Goal: Information Seeking & Learning: Learn about a topic

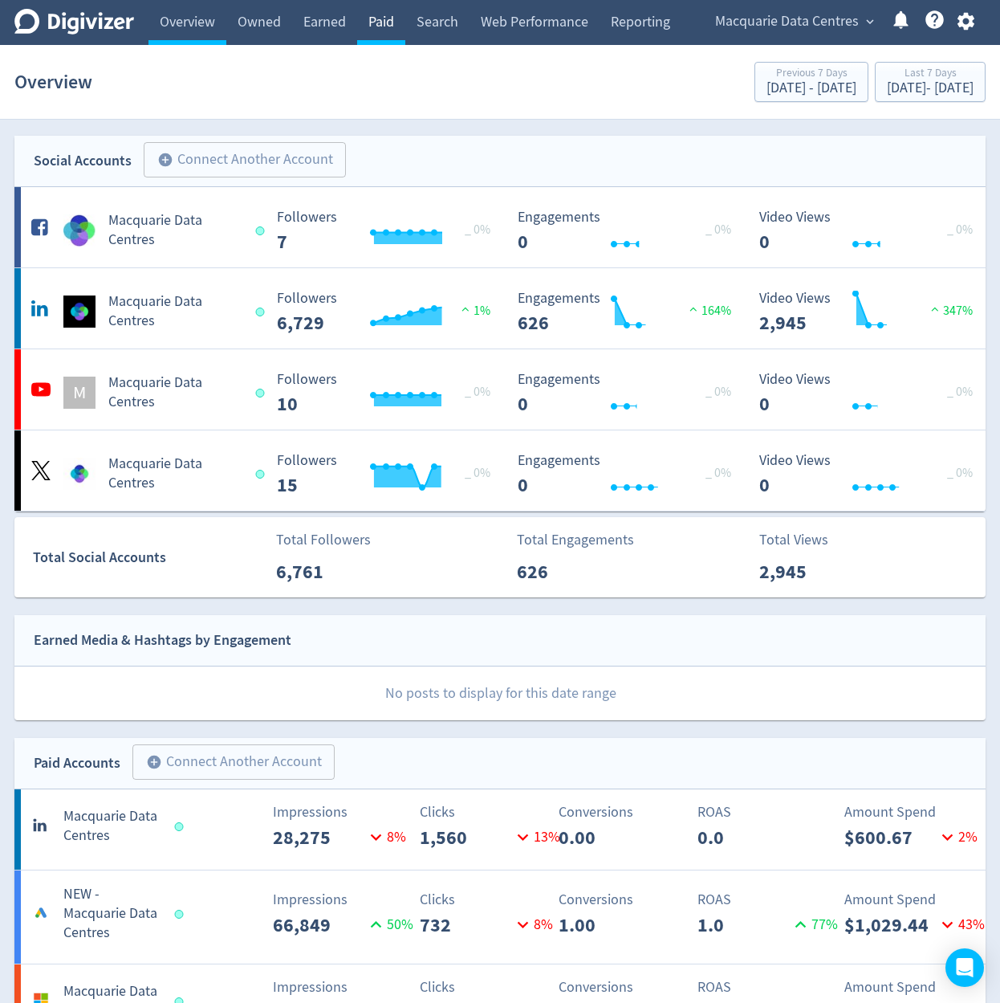
click at [401, 34] on link "Paid" at bounding box center [381, 22] width 48 height 45
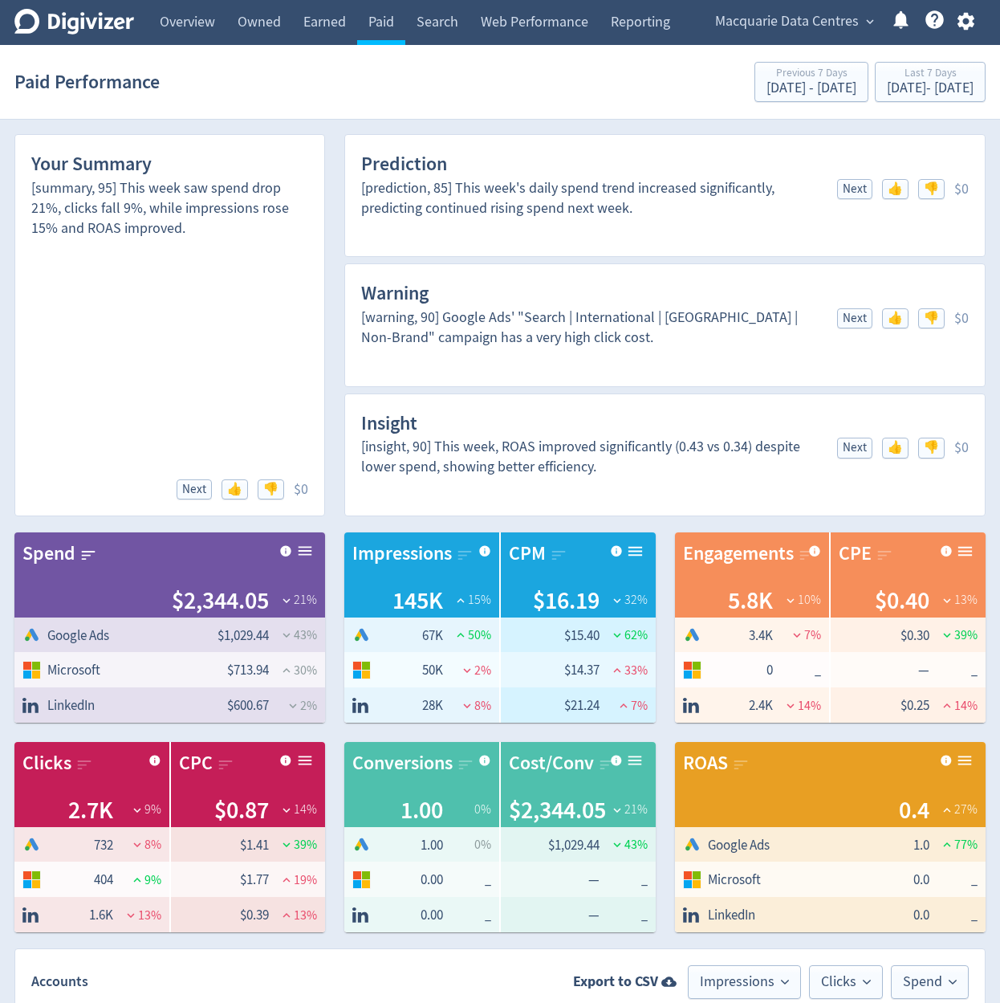
click at [836, 27] on span "Macquarie Data Centres" at bounding box center [787, 22] width 144 height 26
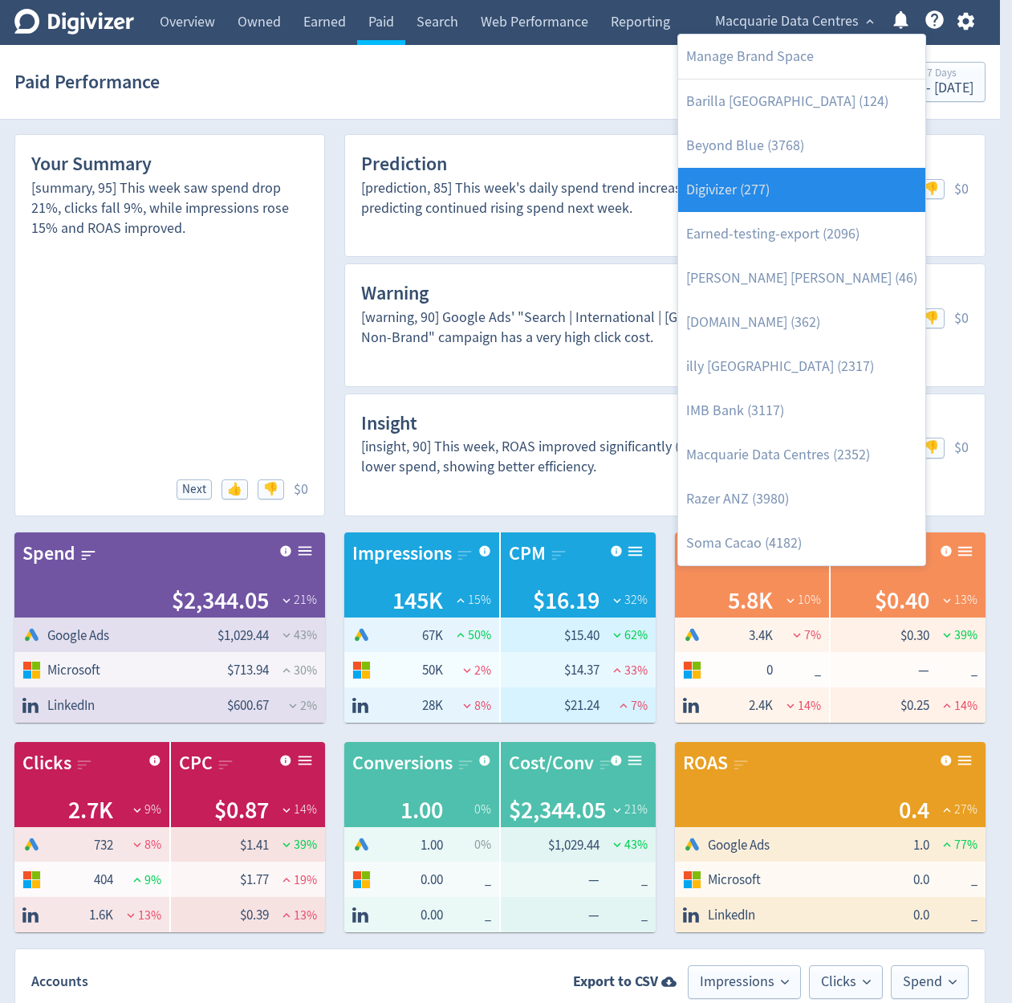
click at [824, 179] on link "Digivizer (277)" at bounding box center [801, 190] width 247 height 44
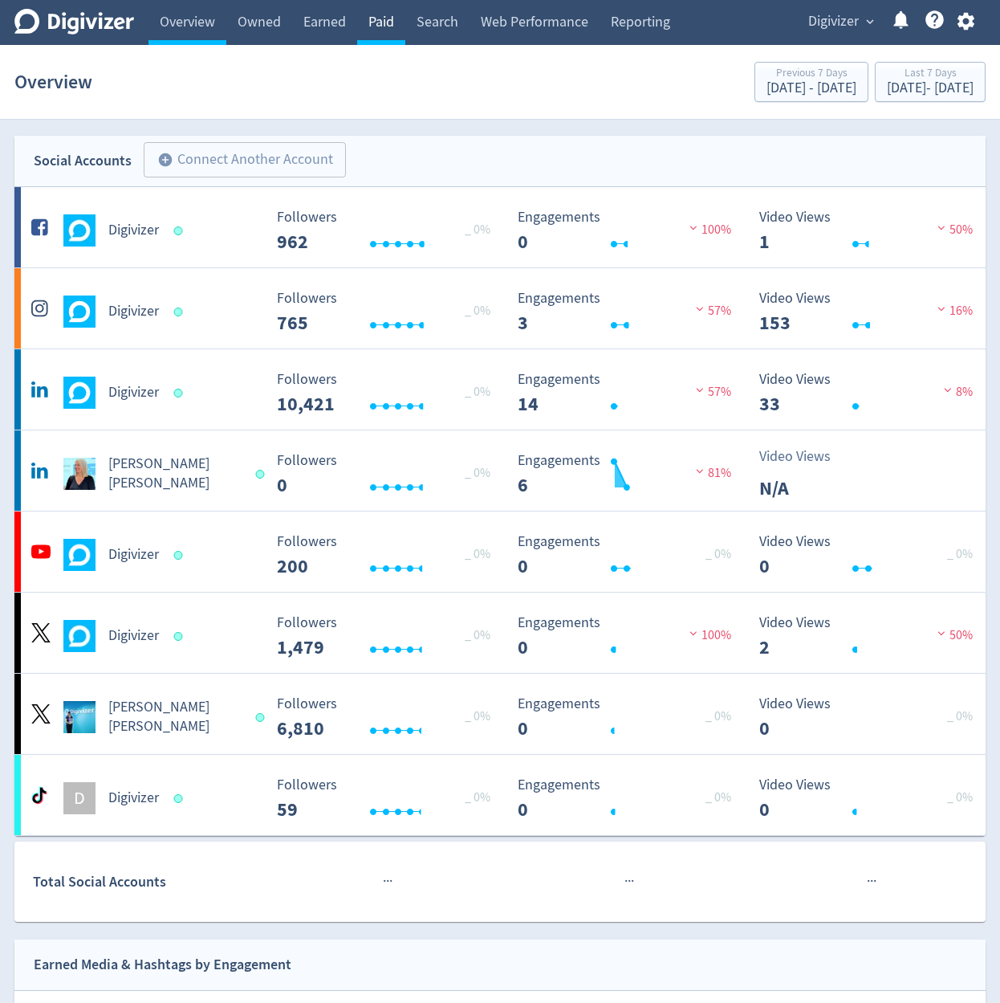
click at [390, 27] on link "Paid" at bounding box center [381, 22] width 48 height 45
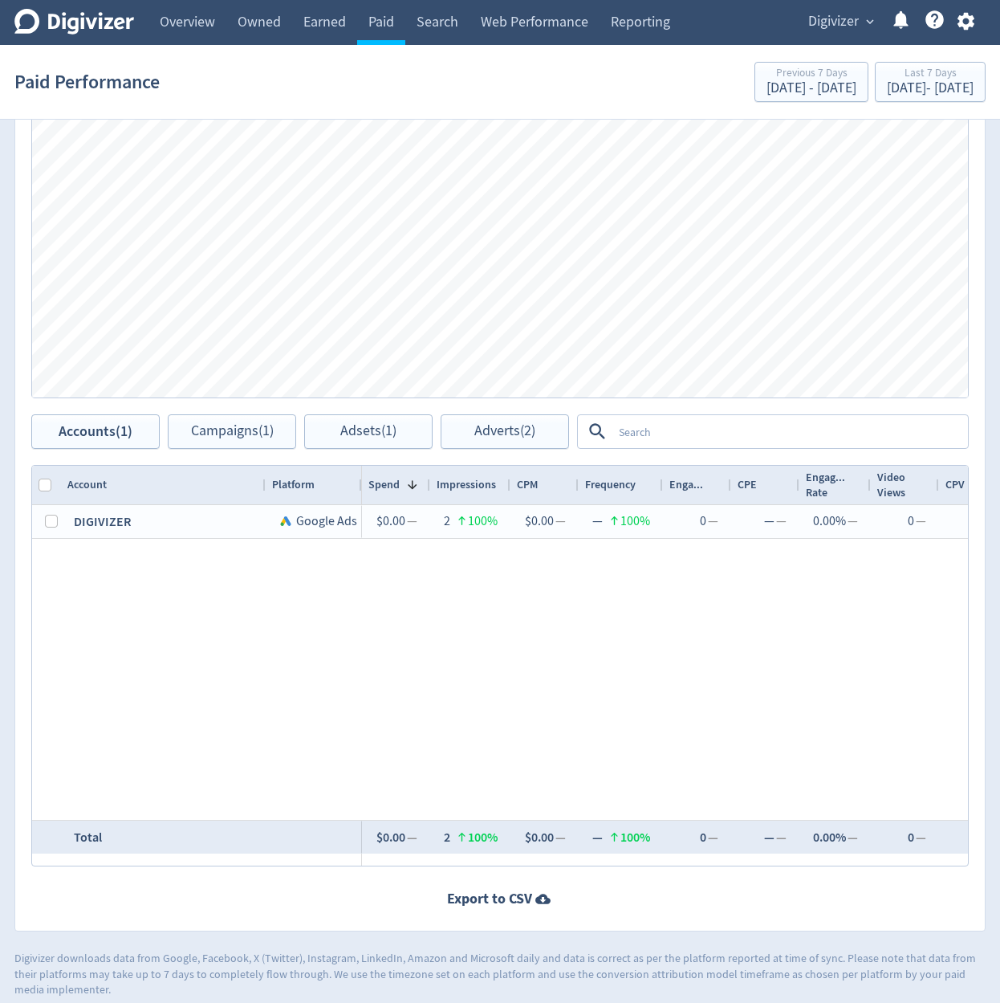
scroll to position [952, 0]
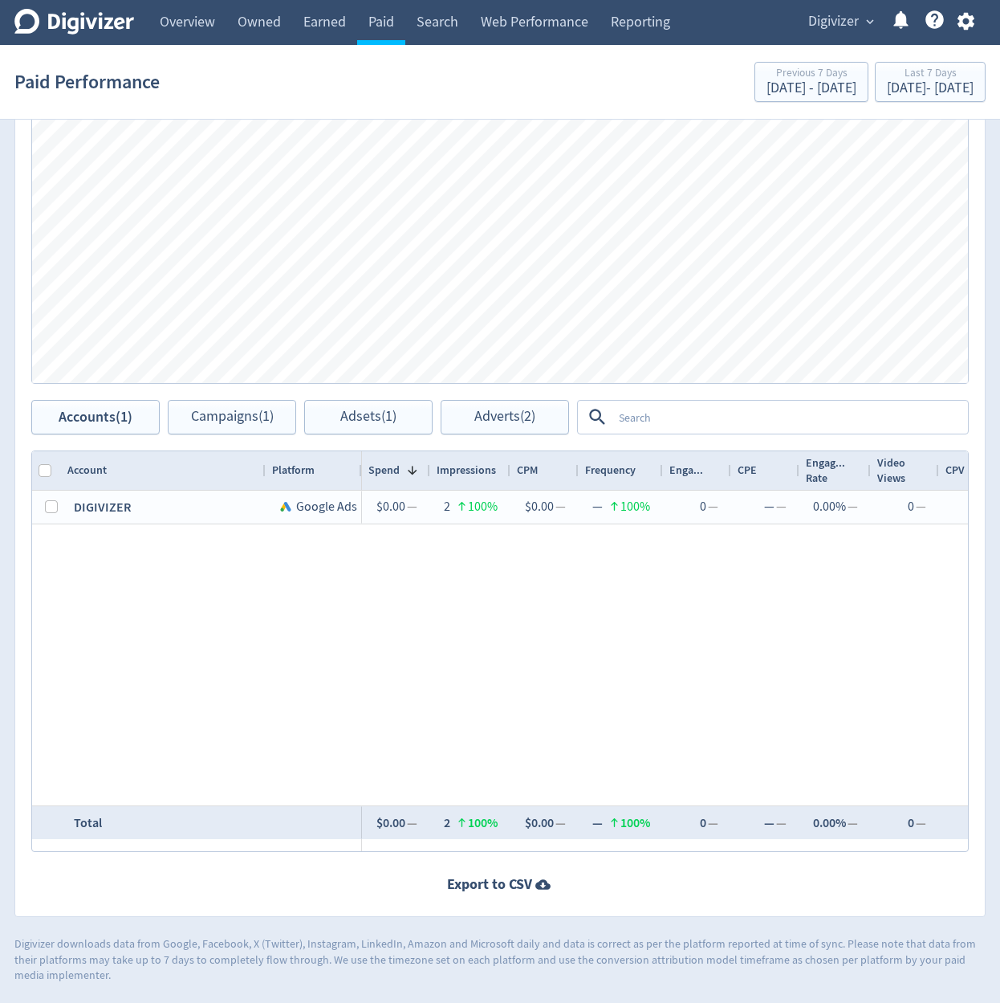
click at [854, 31] on span "Digivizer" at bounding box center [833, 22] width 51 height 26
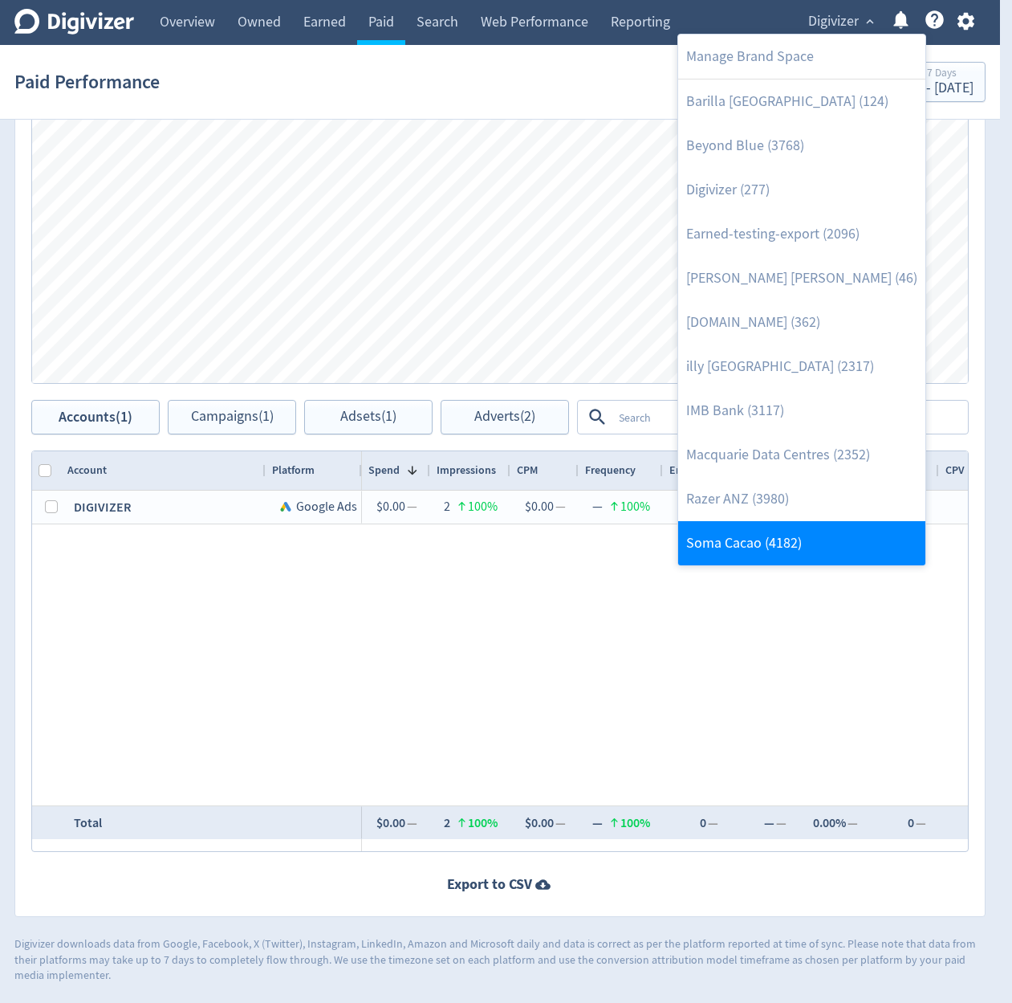
click at [746, 535] on link "Soma Cacao (4182)" at bounding box center [801, 543] width 247 height 44
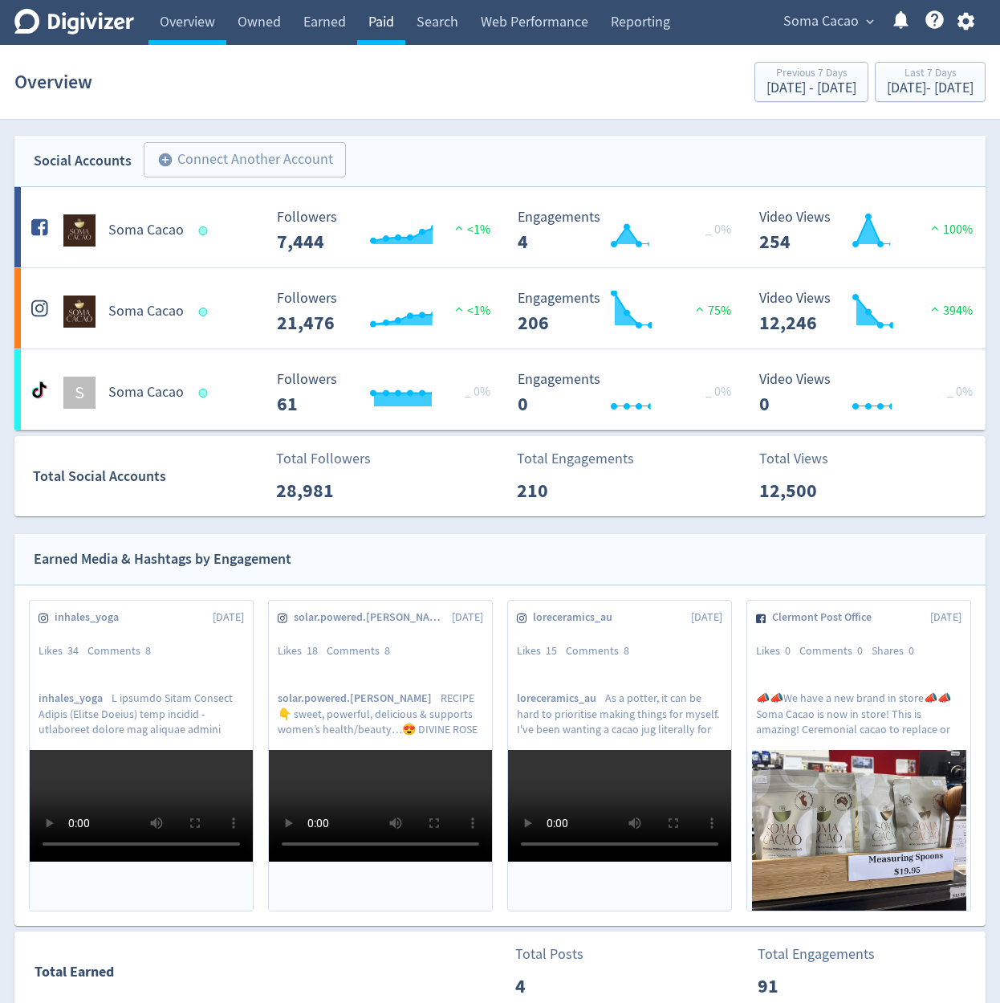
click at [393, 37] on link "Paid" at bounding box center [381, 22] width 48 height 45
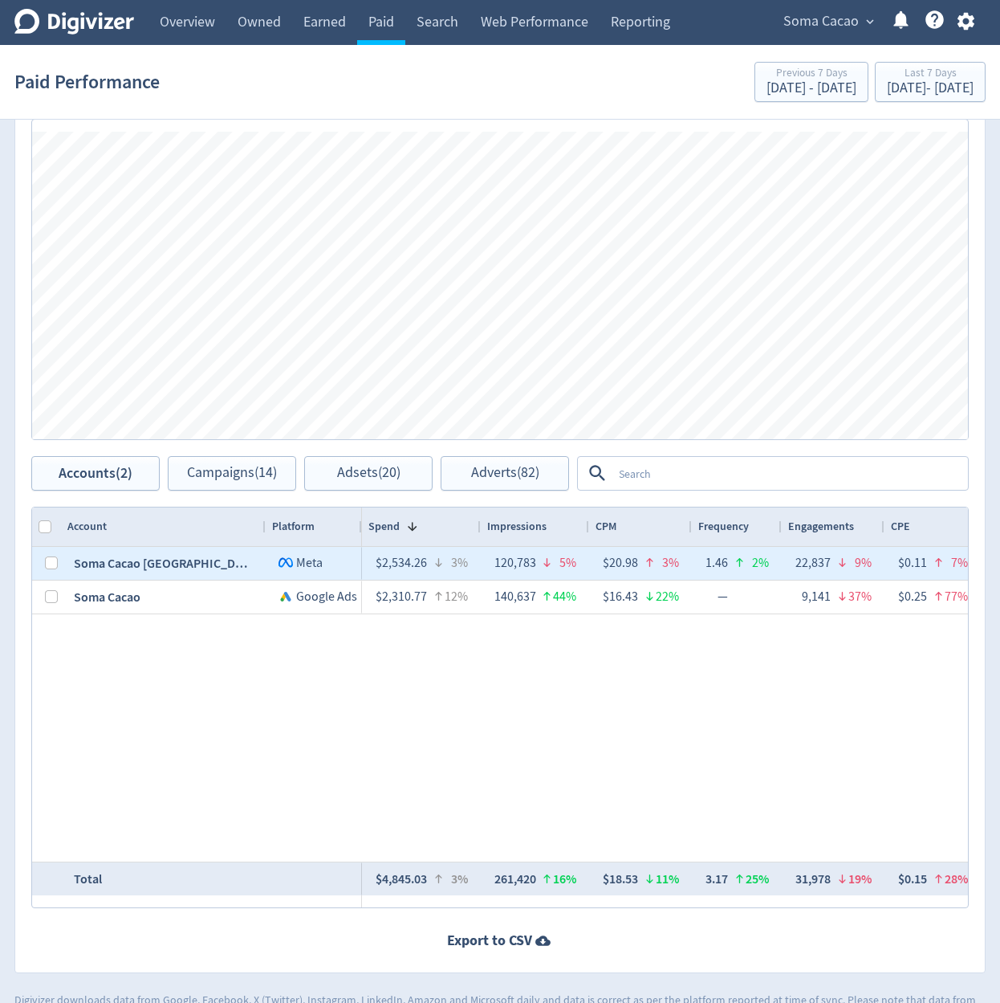
scroll to position [952, 0]
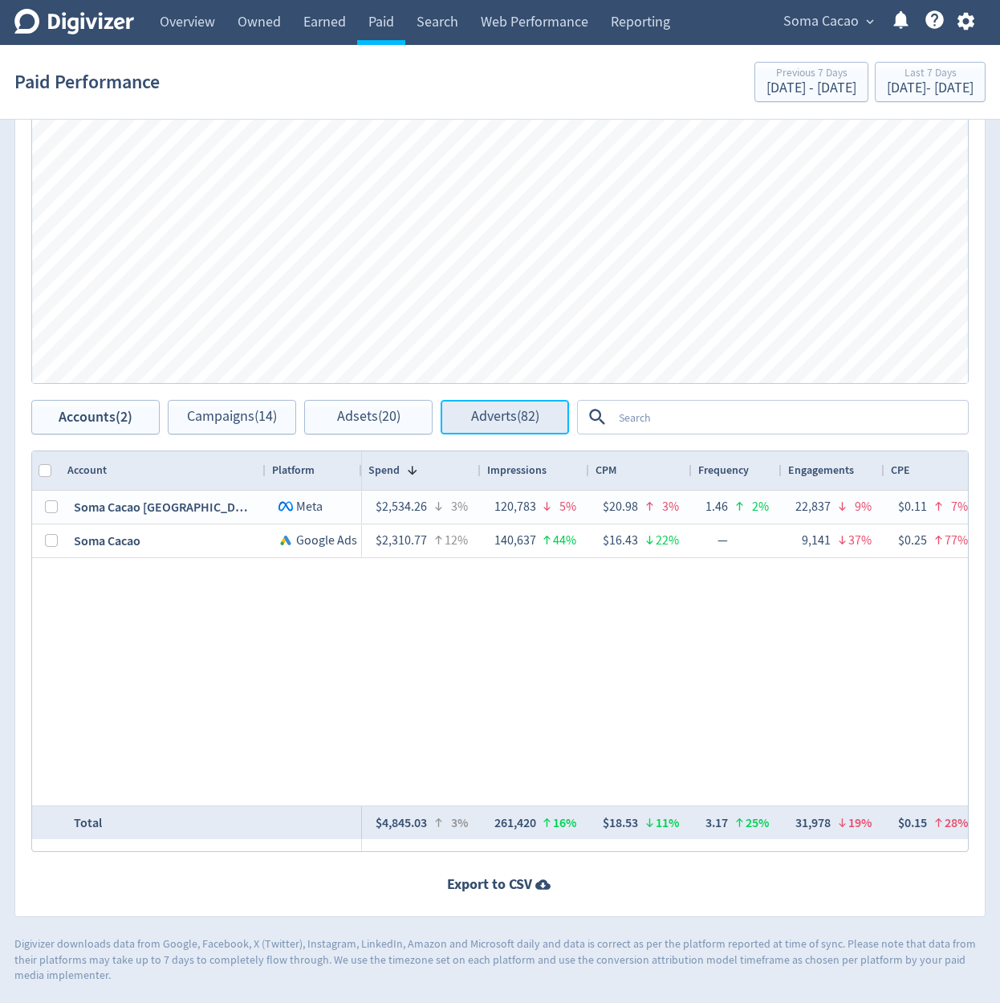
click at [531, 404] on button "Adverts (82)" at bounding box center [505, 417] width 128 height 35
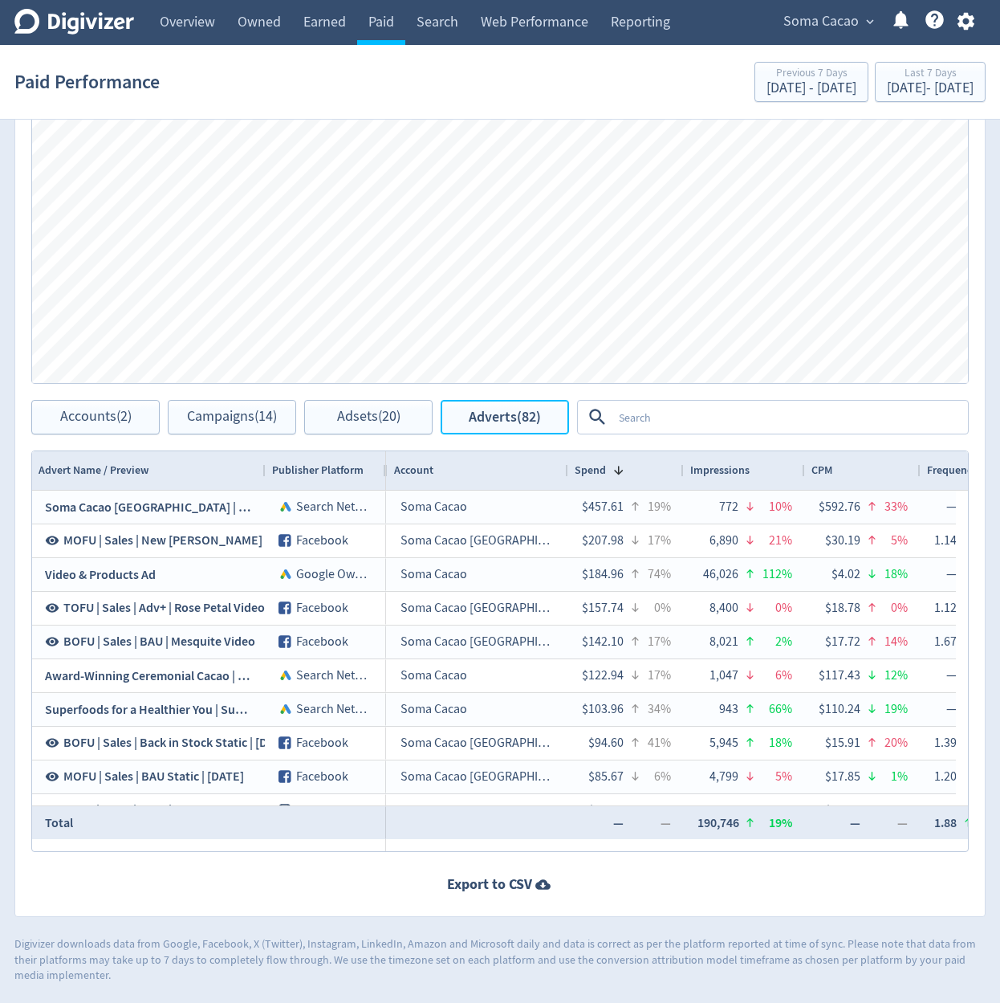
scroll to position [0, 684]
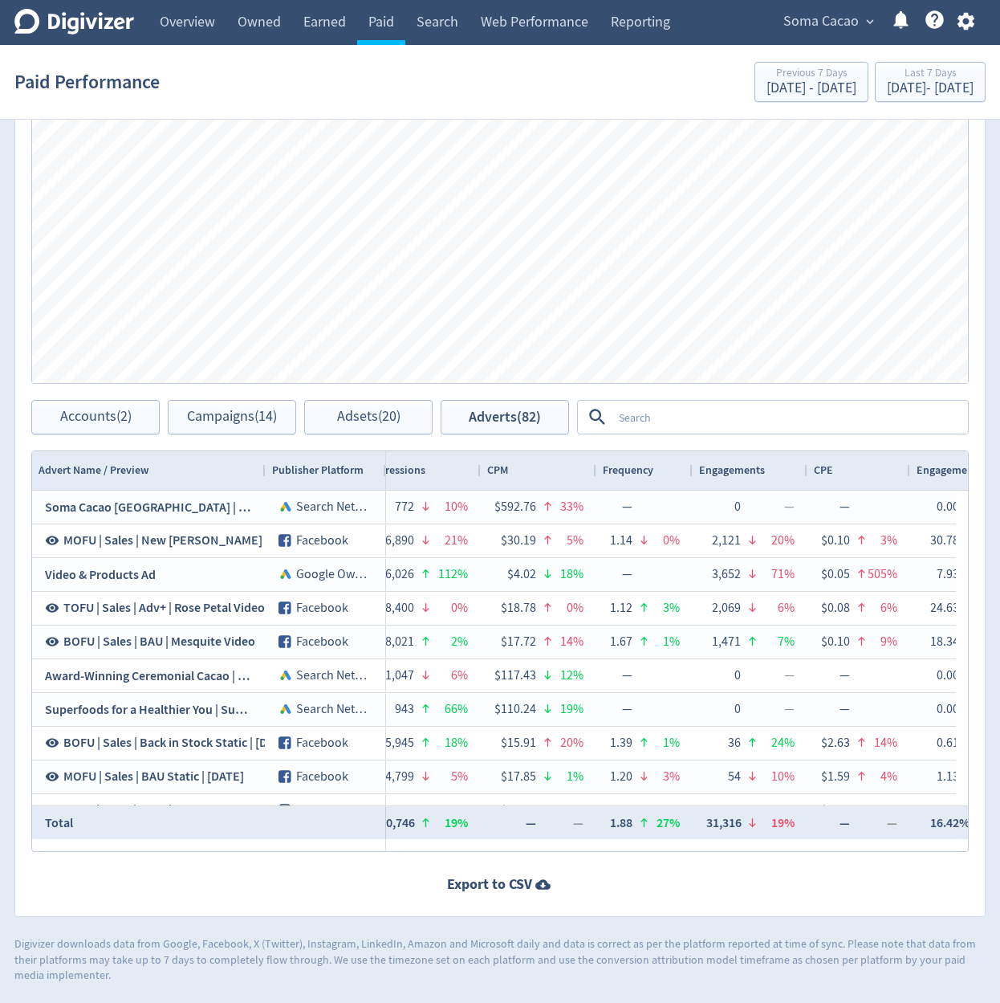
click at [890, 414] on textarea at bounding box center [789, 417] width 354 height 30
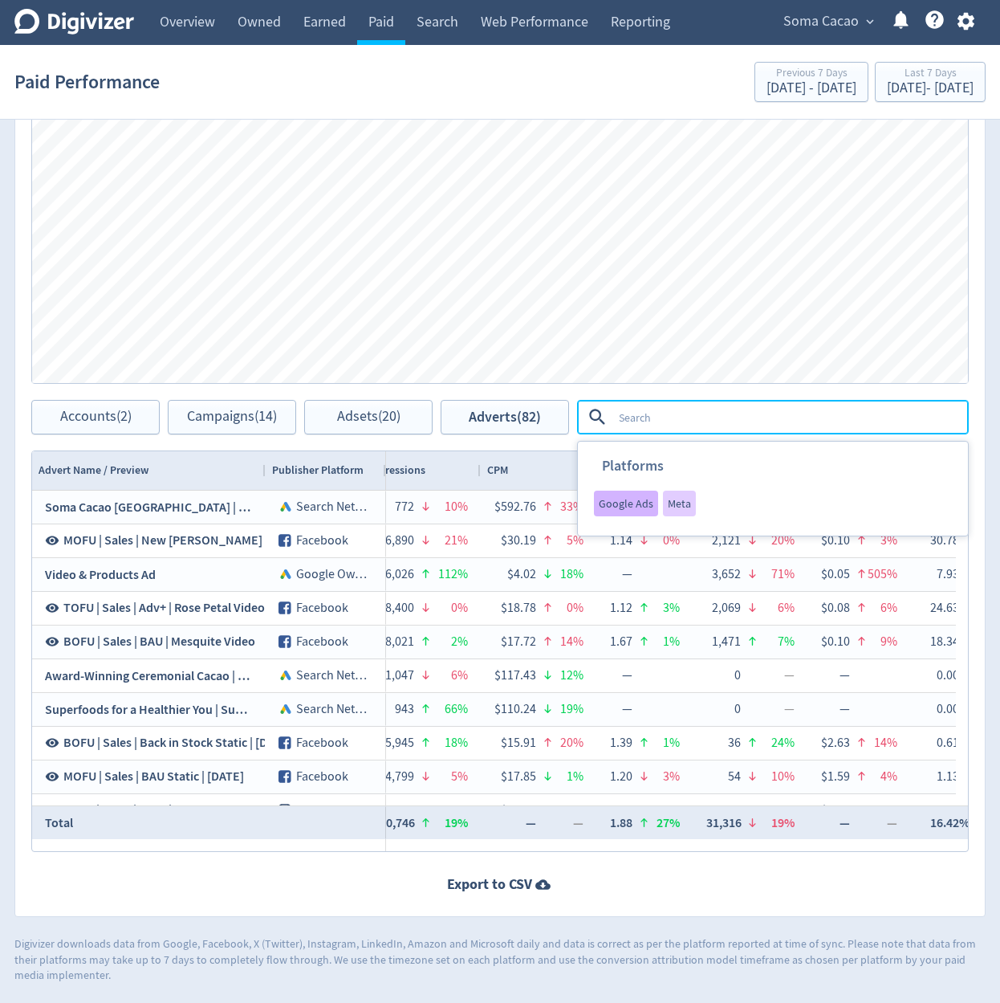
click at [628, 498] on span "Google Ads" at bounding box center [626, 503] width 55 height 11
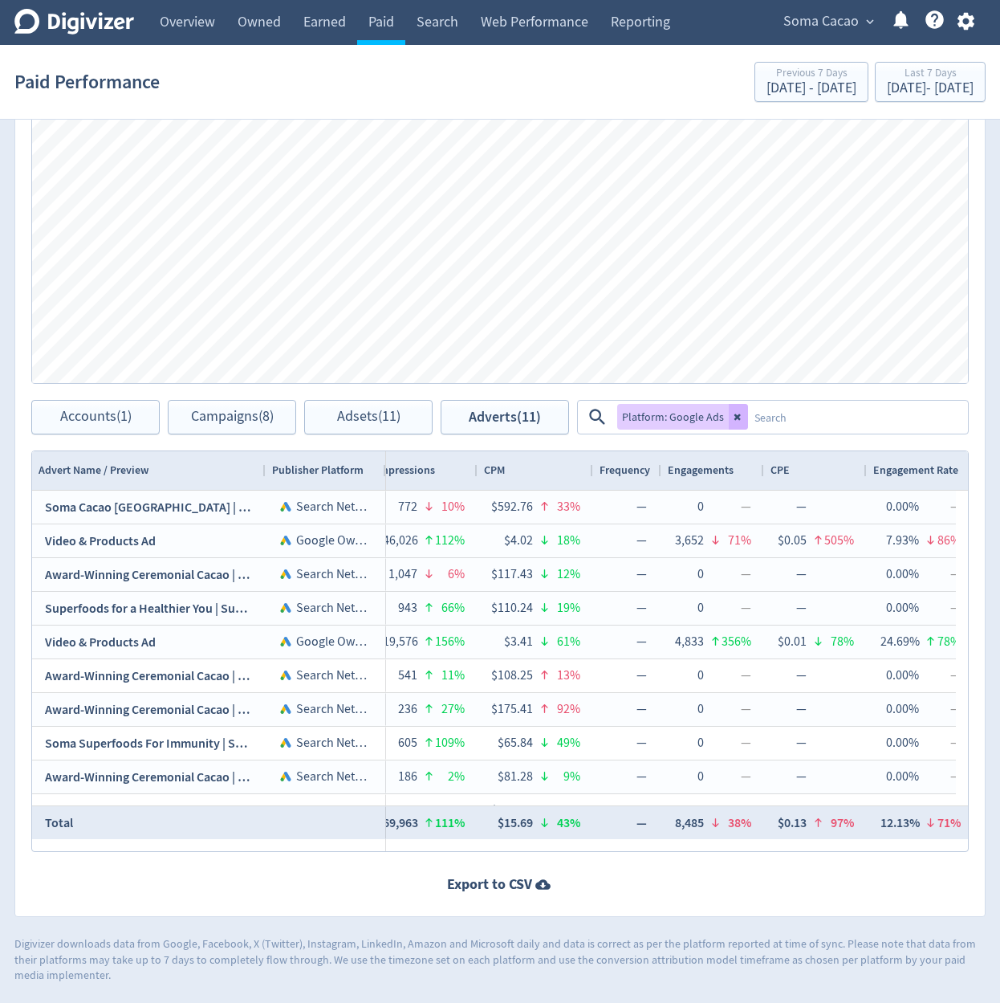
scroll to position [0, 168]
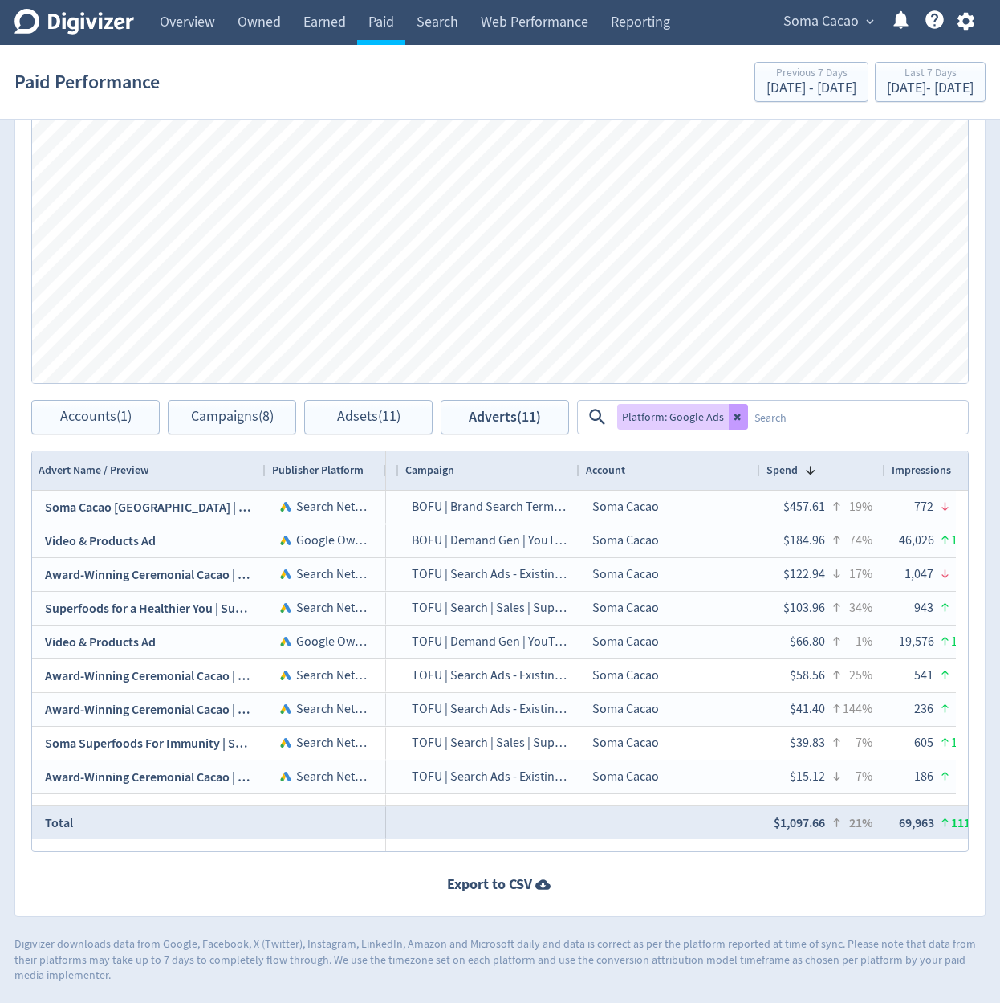
click at [735, 421] on icon at bounding box center [739, 417] width 10 height 10
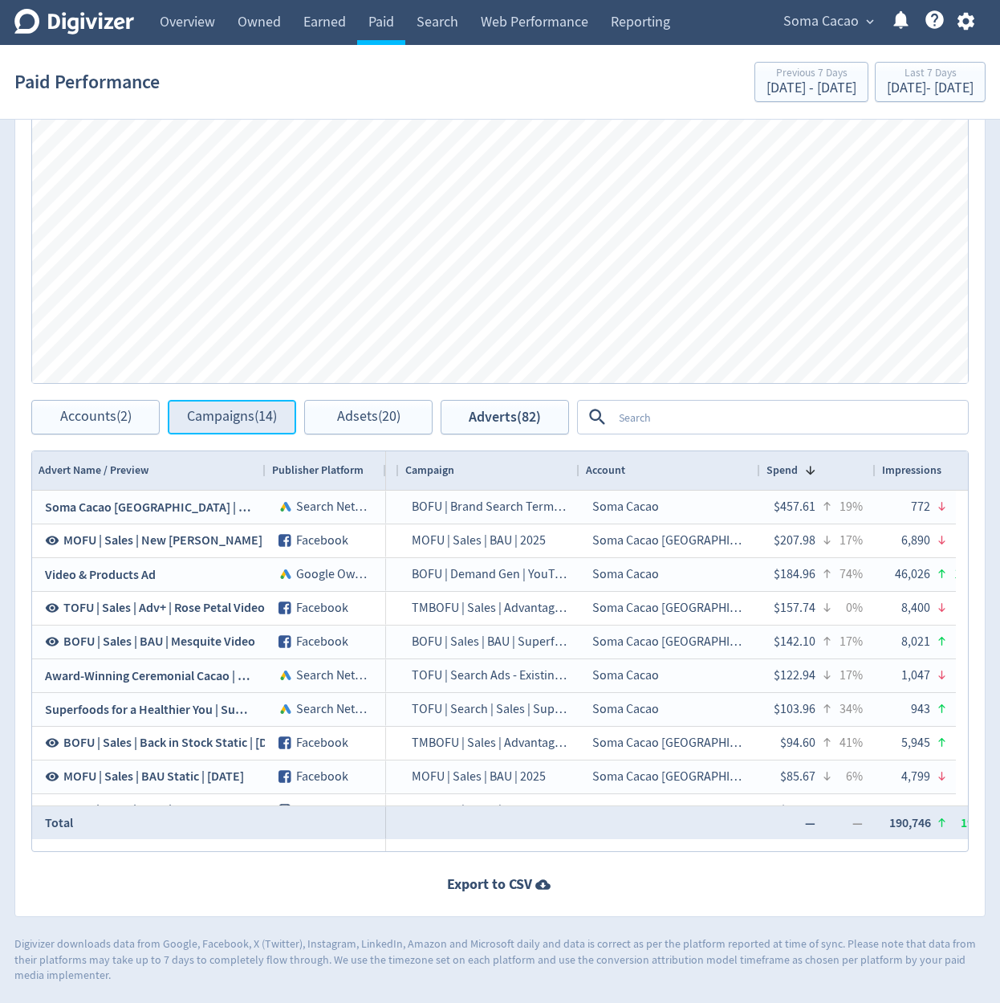
click at [277, 429] on button "Campaigns (14)" at bounding box center [232, 417] width 128 height 35
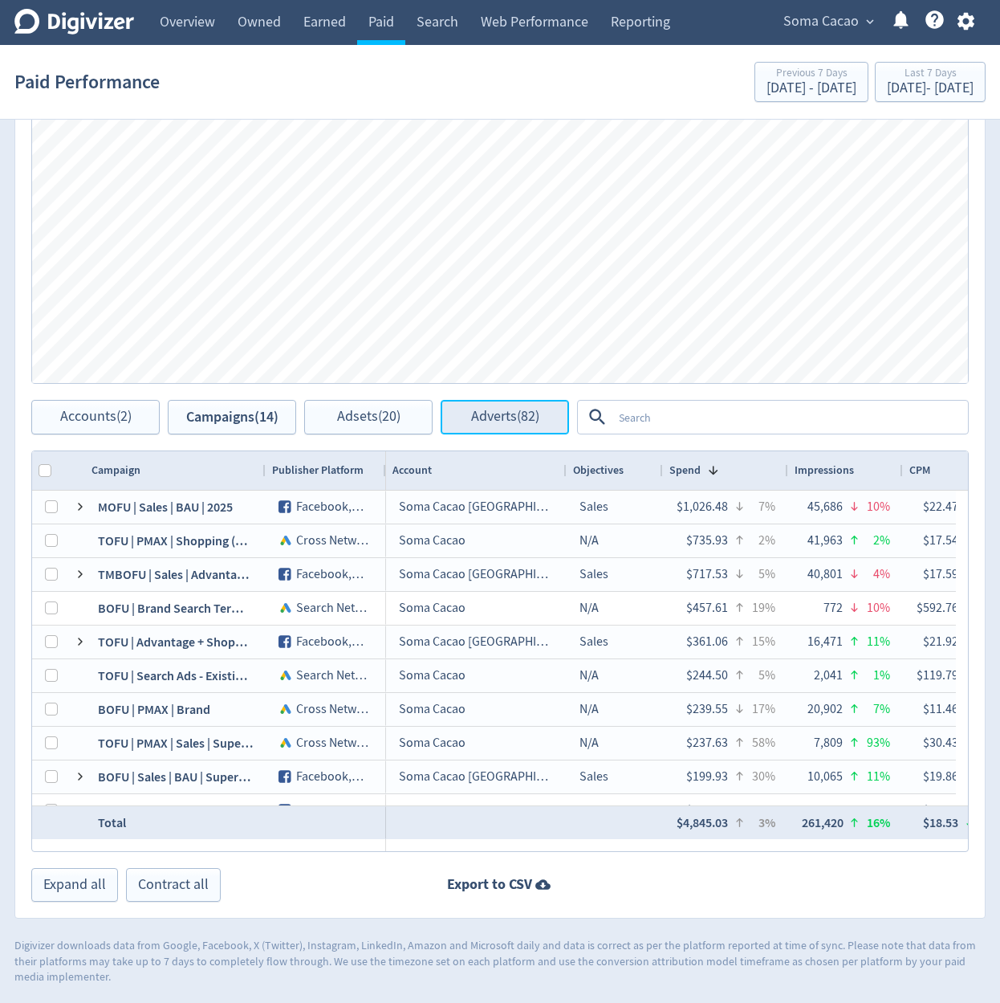
click at [501, 421] on span "Adverts (82)" at bounding box center [505, 416] width 68 height 15
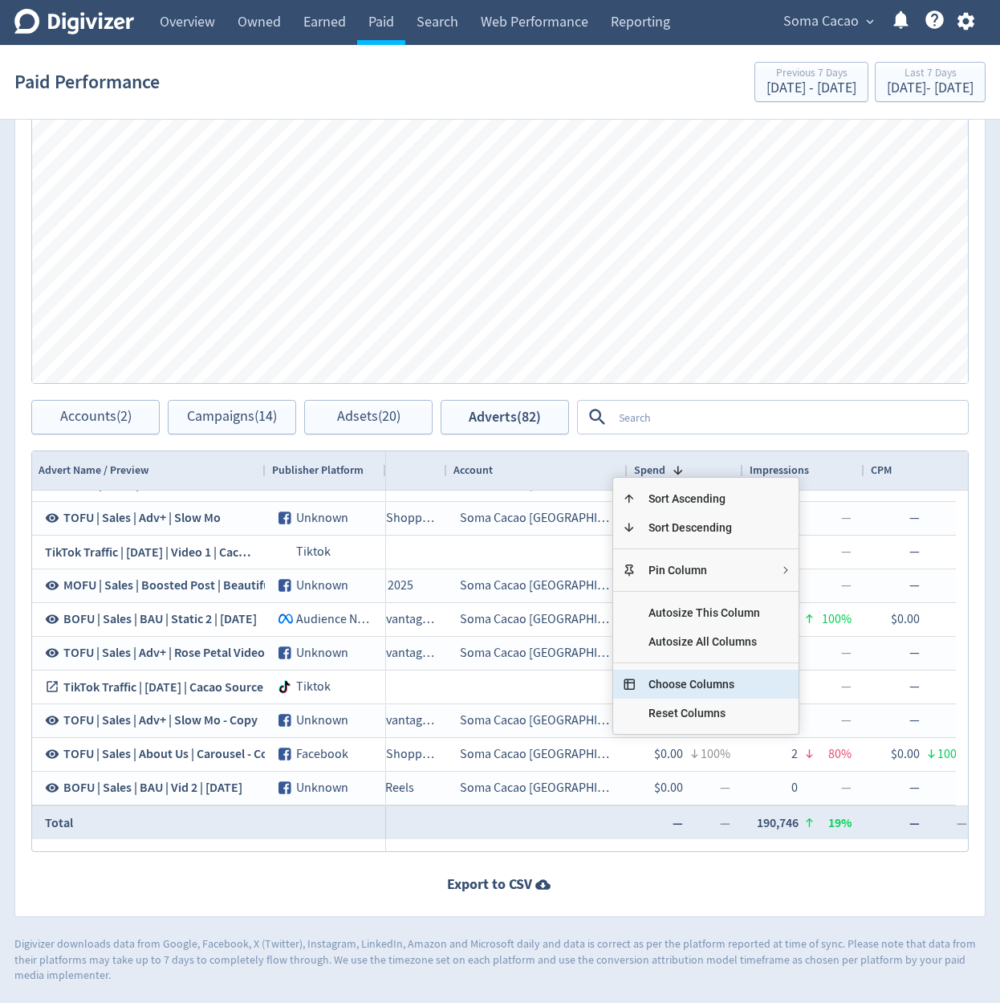
click at [737, 689] on span "Choose Columns" at bounding box center [704, 683] width 137 height 29
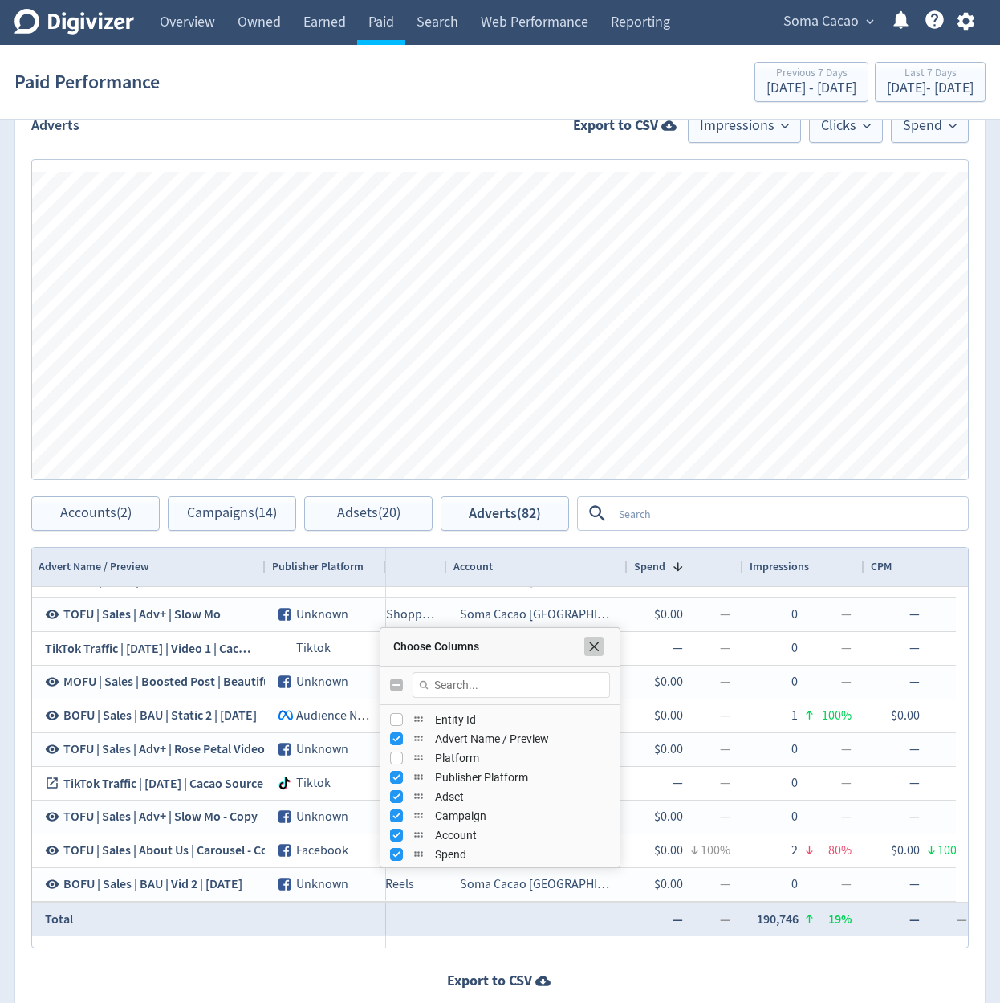
click at [596, 651] on span "Choose Columns" at bounding box center [594, 646] width 13 height 13
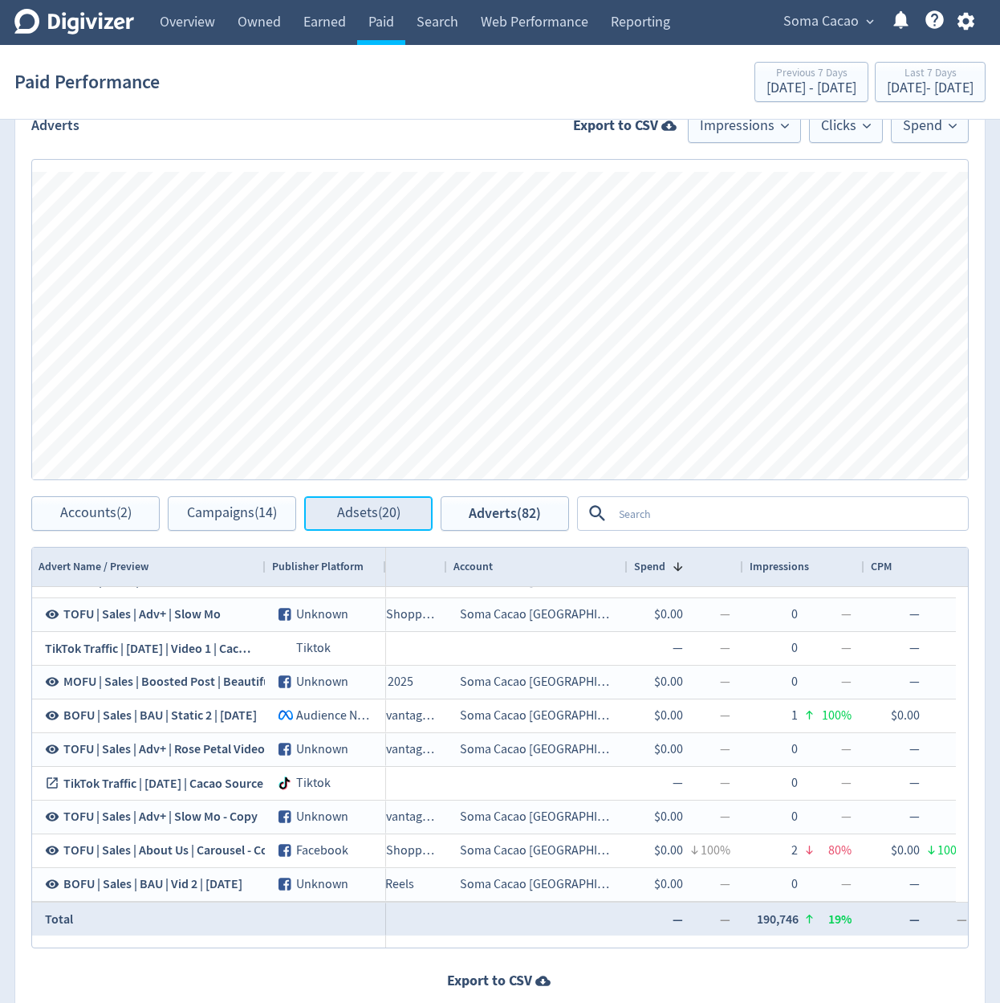
click at [409, 527] on button "Adsets (20)" at bounding box center [368, 513] width 128 height 35
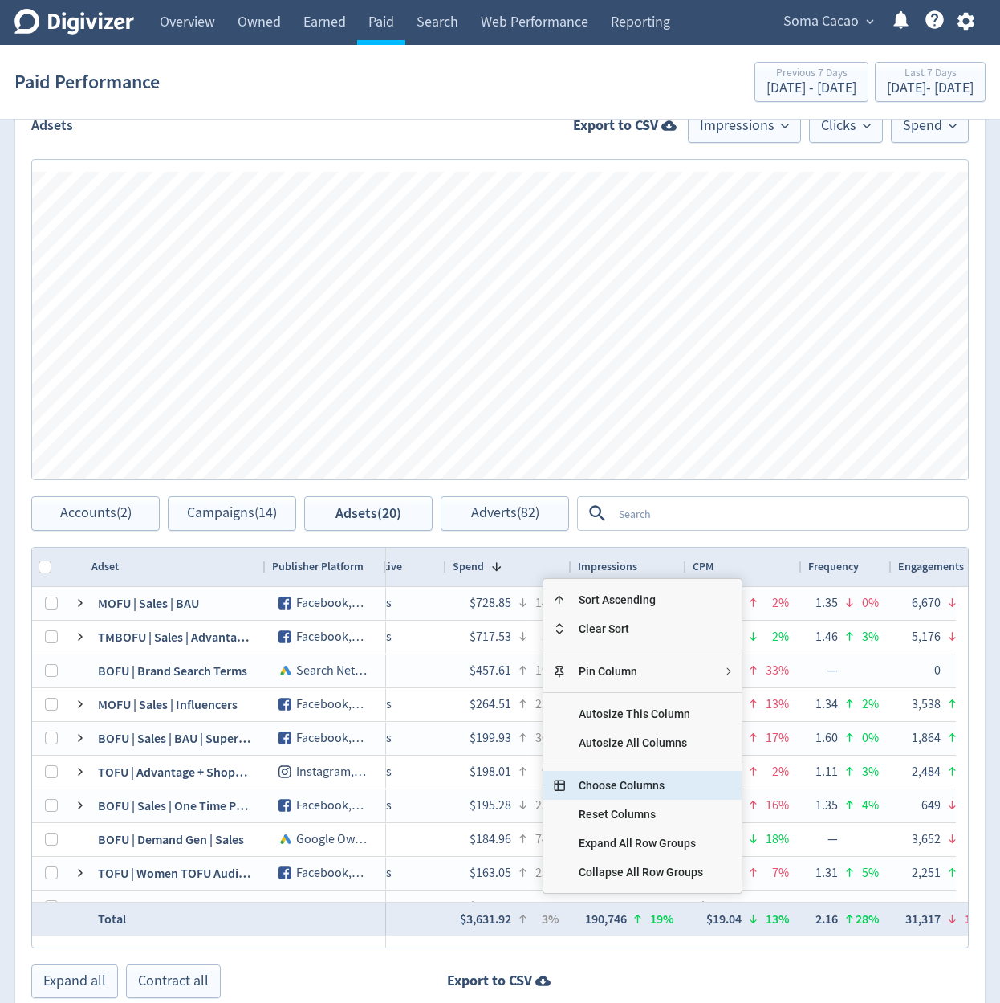
click at [645, 794] on span "Choose Columns" at bounding box center [641, 785] width 150 height 29
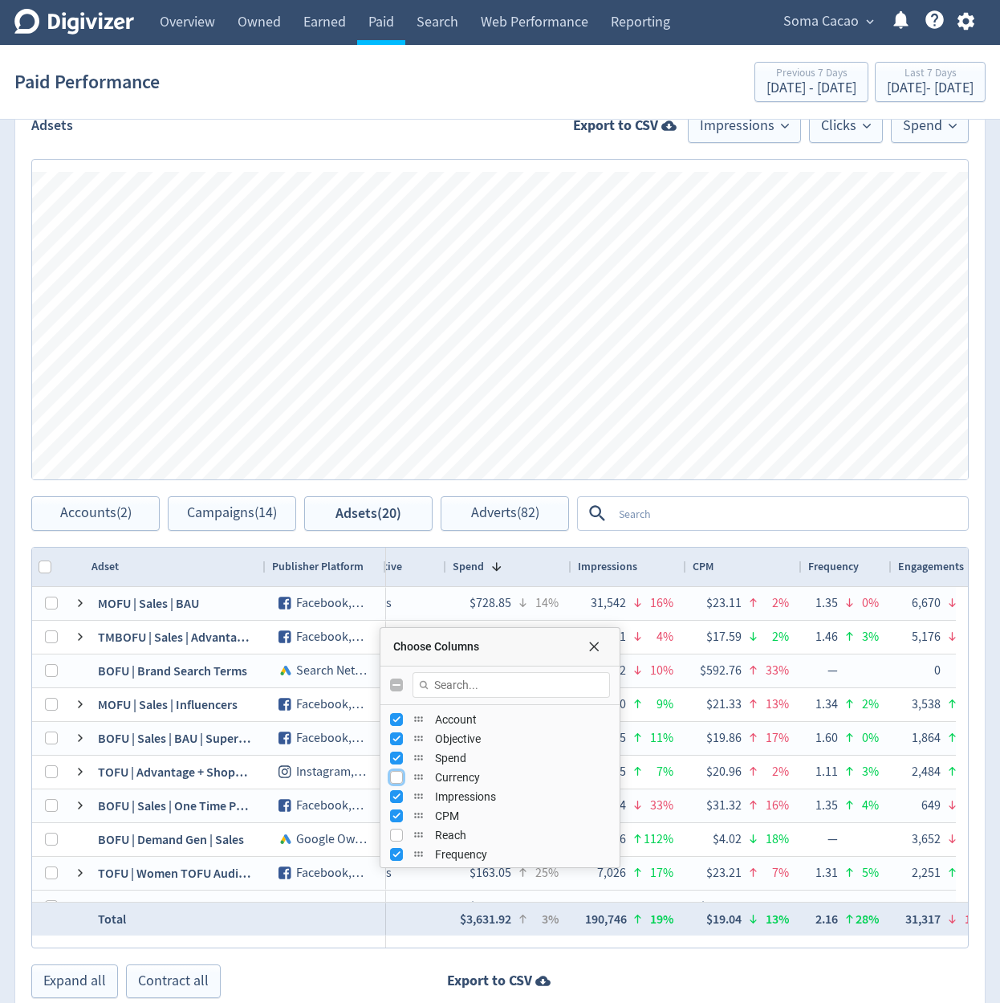
click at [399, 781] on input "Press SPACE to toggle visibility (hidden)" at bounding box center [396, 777] width 13 height 13
checkbox input "false"
click at [592, 645] on span "Choose Columns" at bounding box center [594, 646] width 13 height 13
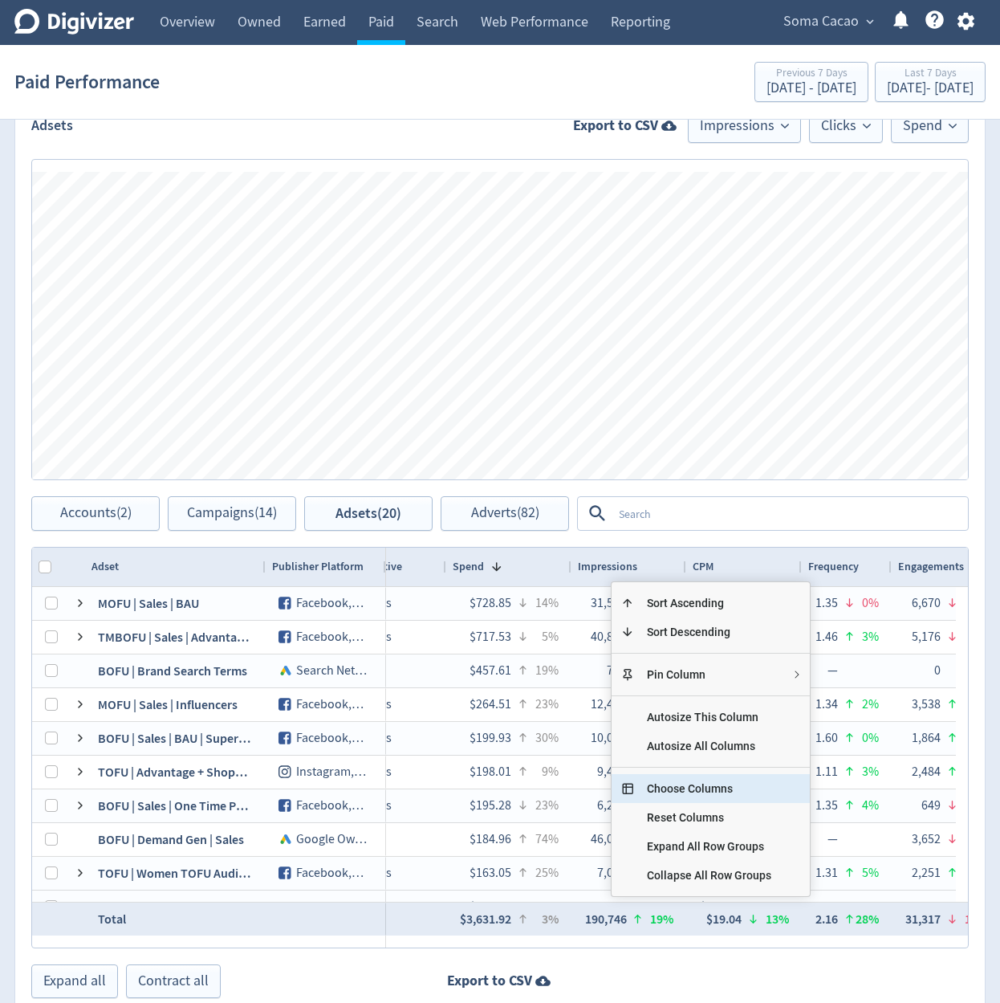
click at [736, 791] on span "Choose Columns" at bounding box center [709, 788] width 150 height 29
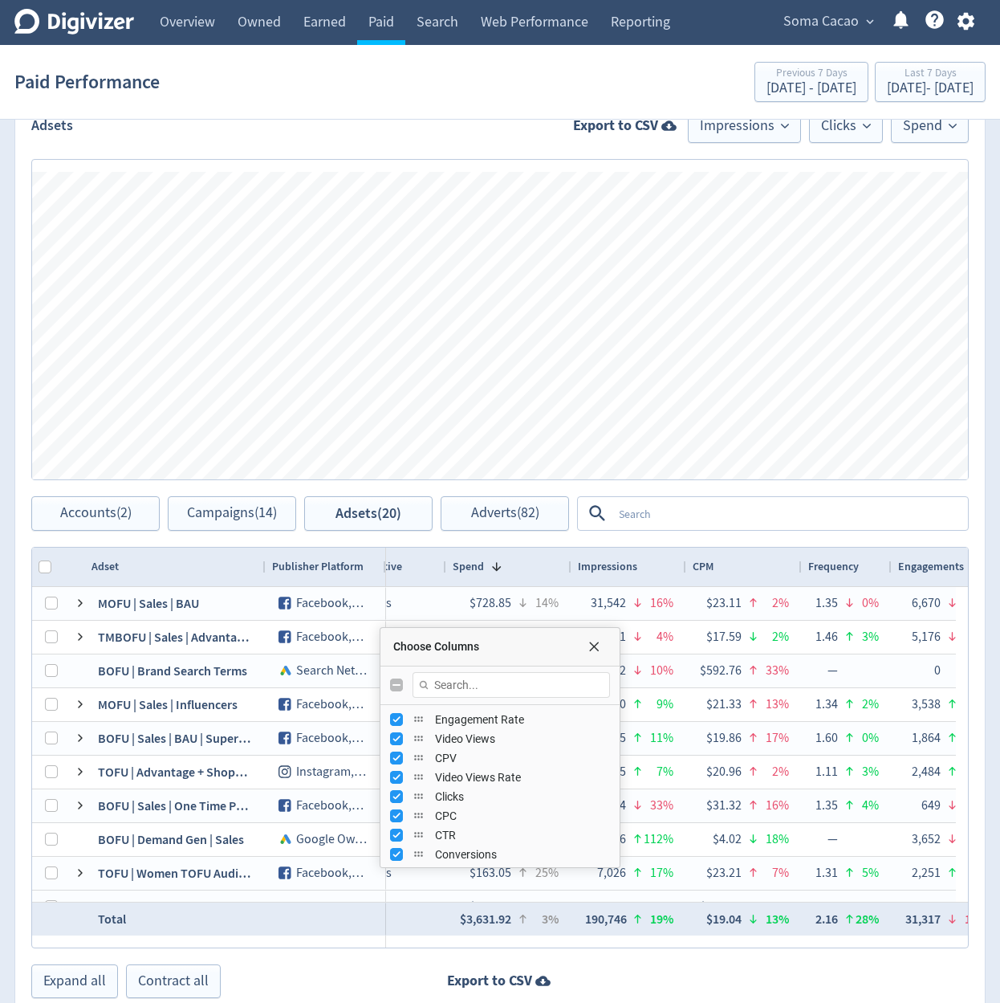
click at [667, 498] on textarea at bounding box center [789, 513] width 354 height 30
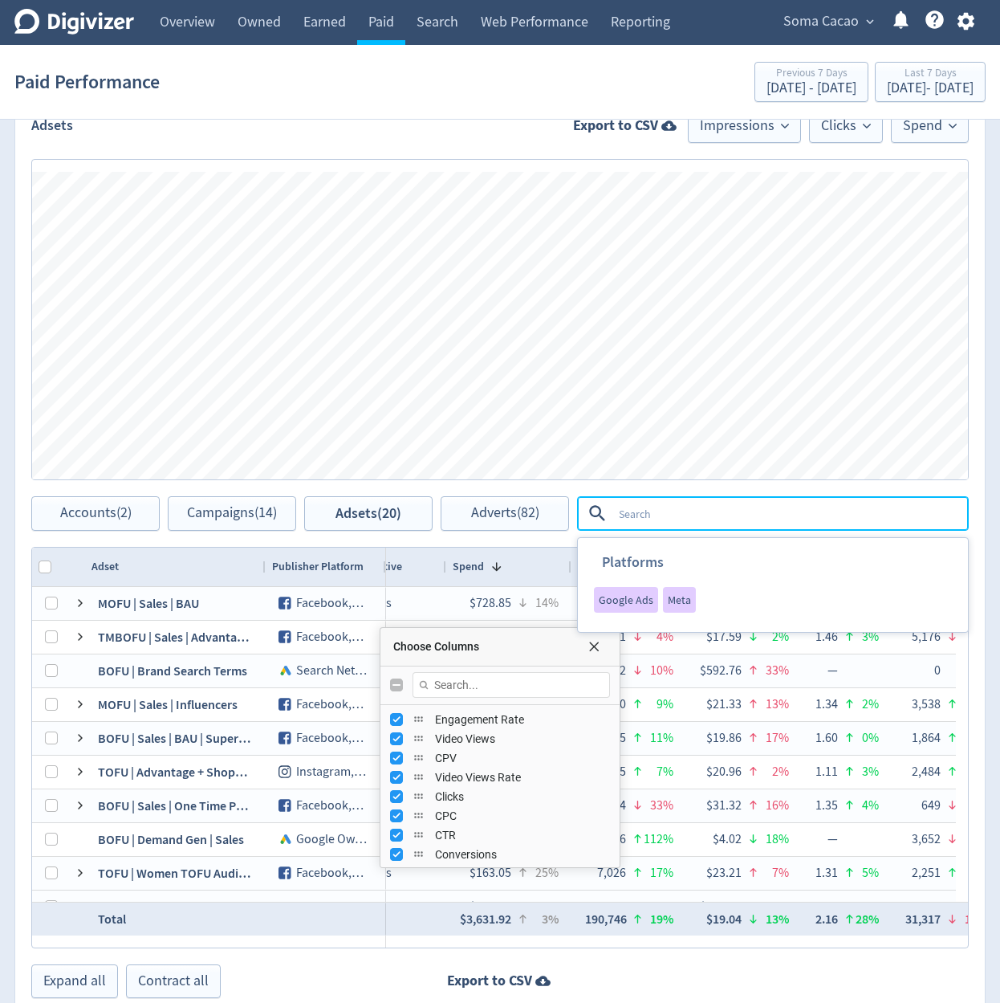
click at [608, 496] on div at bounding box center [773, 513] width 392 height 35
click at [610, 494] on div "Spend Clicks Impressions Press Space or Enter to toggle visibility Impressions,…" at bounding box center [500, 319] width 970 height 353
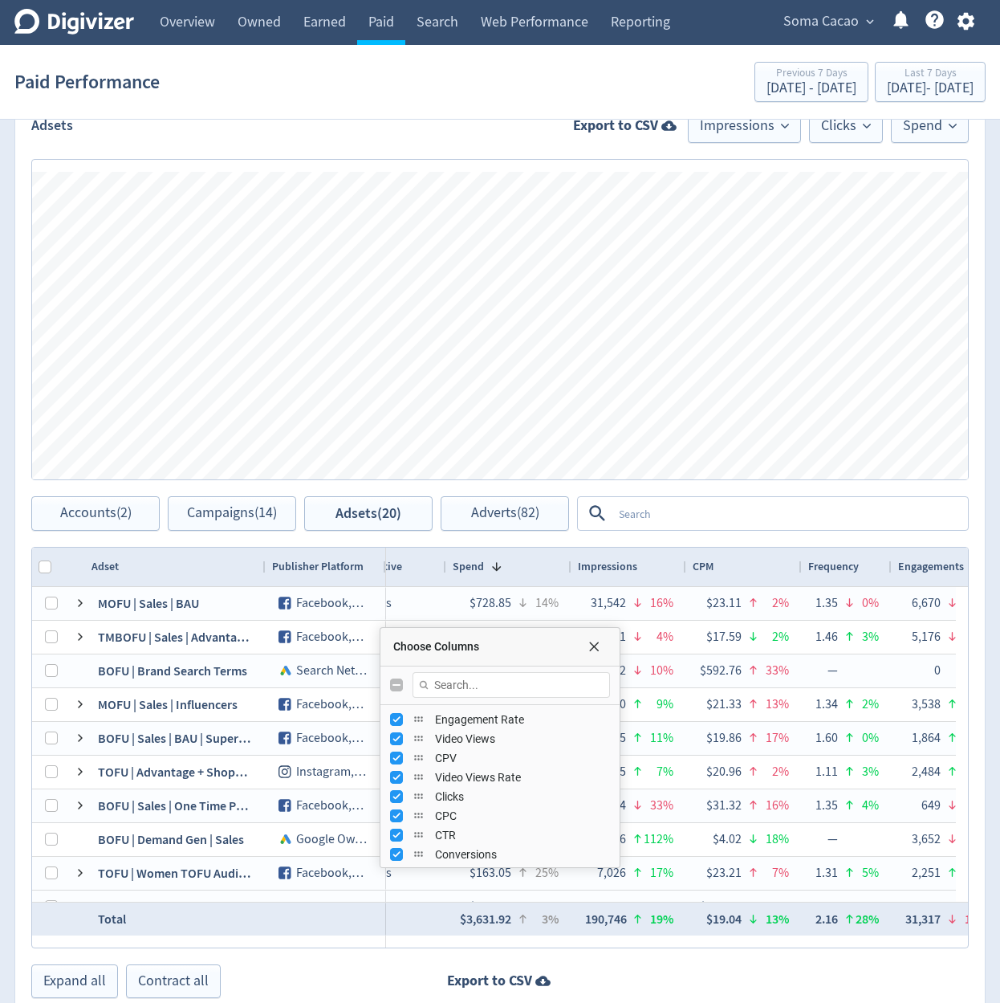
click at [559, 539] on div "Adsets Export to CSV Impressions Clicks Spend Spend Clicks Impressions Press Sp…" at bounding box center [499, 553] width 971 height 922
click at [588, 649] on span "Choose Columns" at bounding box center [594, 646] width 13 height 13
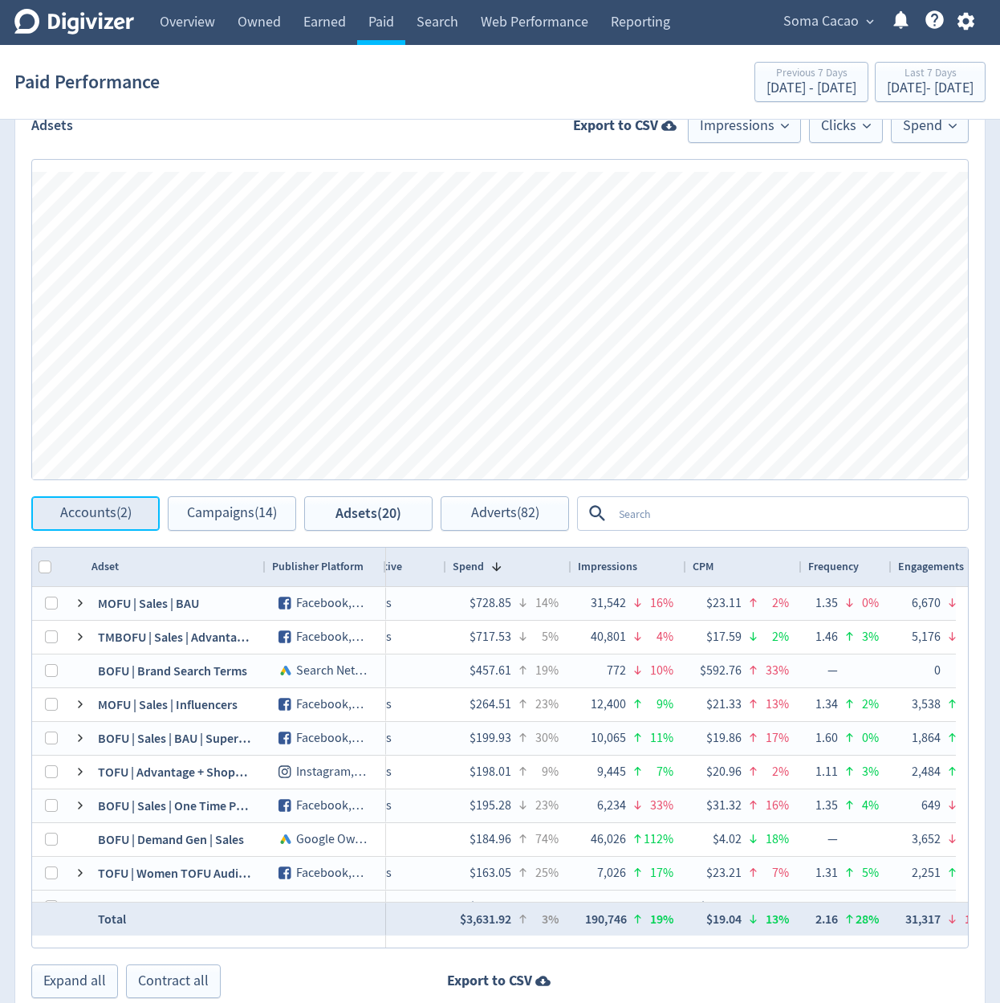
click at [121, 514] on span "Accounts (2)" at bounding box center [95, 513] width 71 height 15
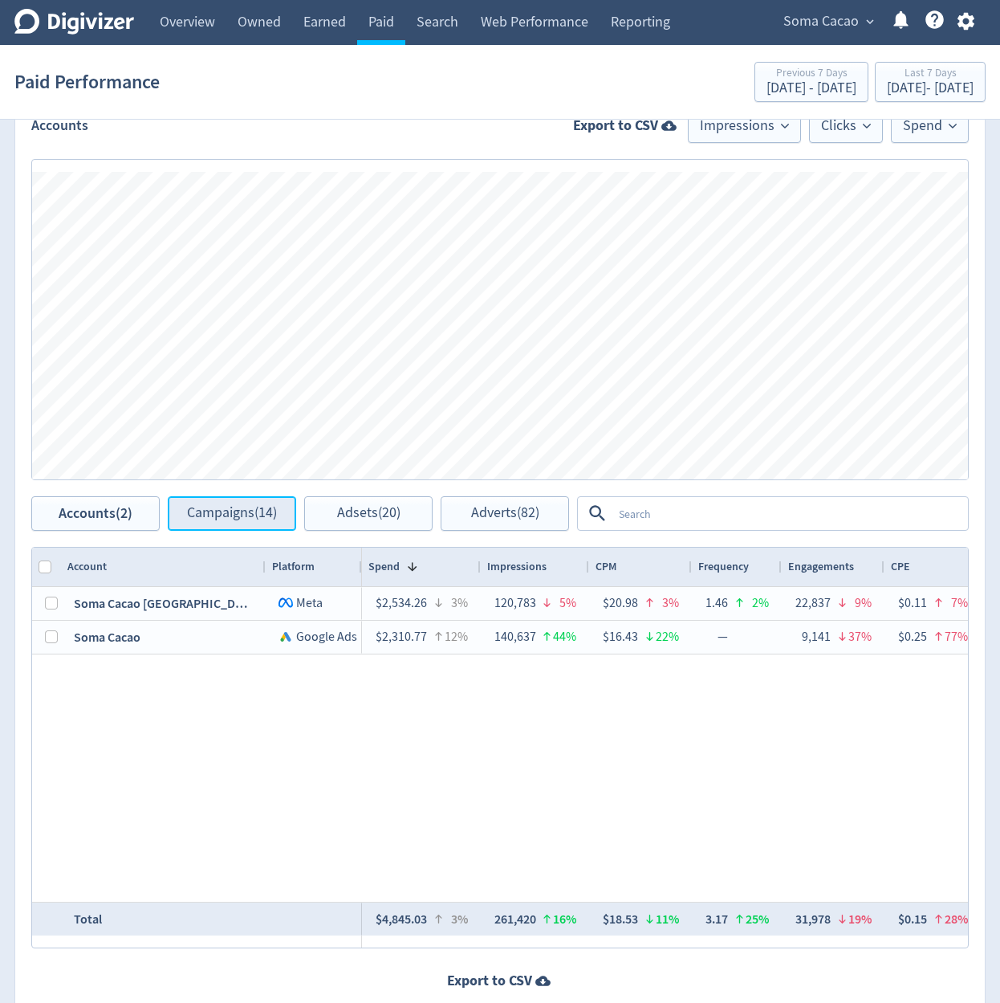
click at [233, 513] on span "Campaigns (14)" at bounding box center [232, 513] width 90 height 15
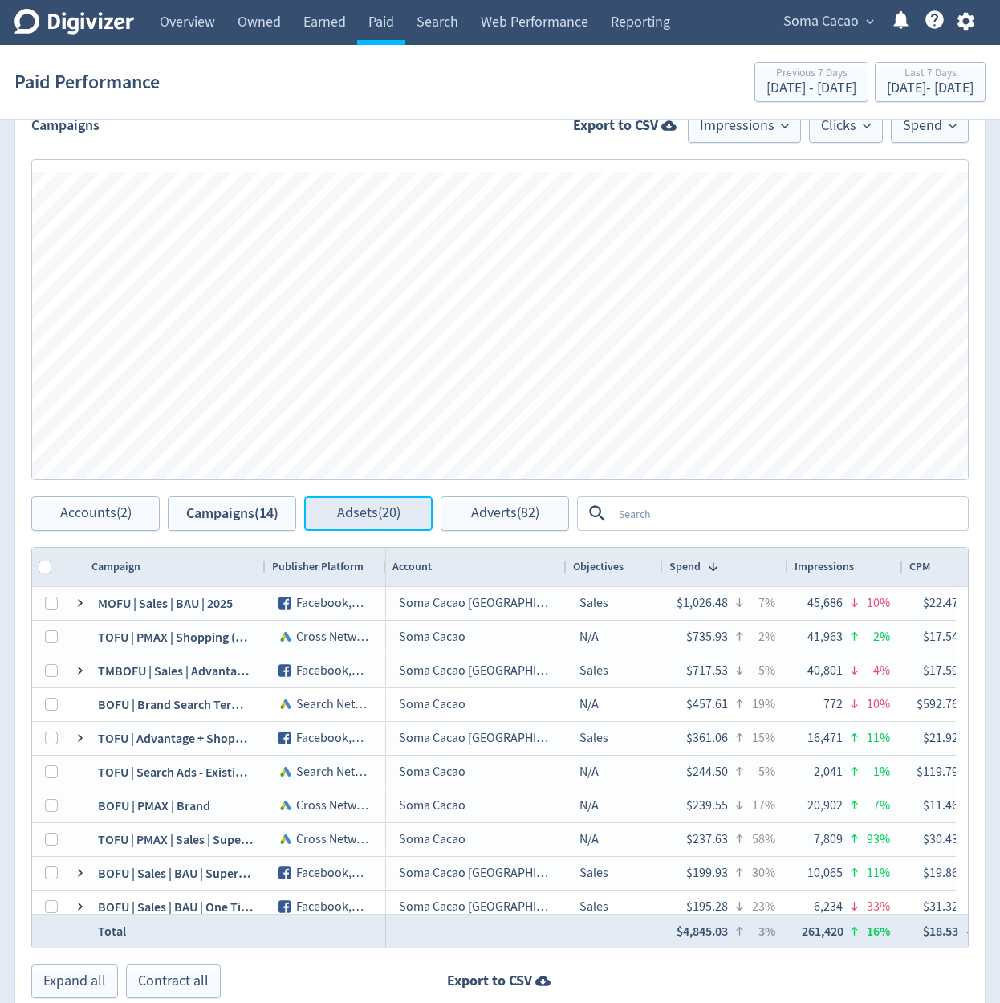
click at [356, 516] on span "Adsets (20)" at bounding box center [368, 513] width 63 height 15
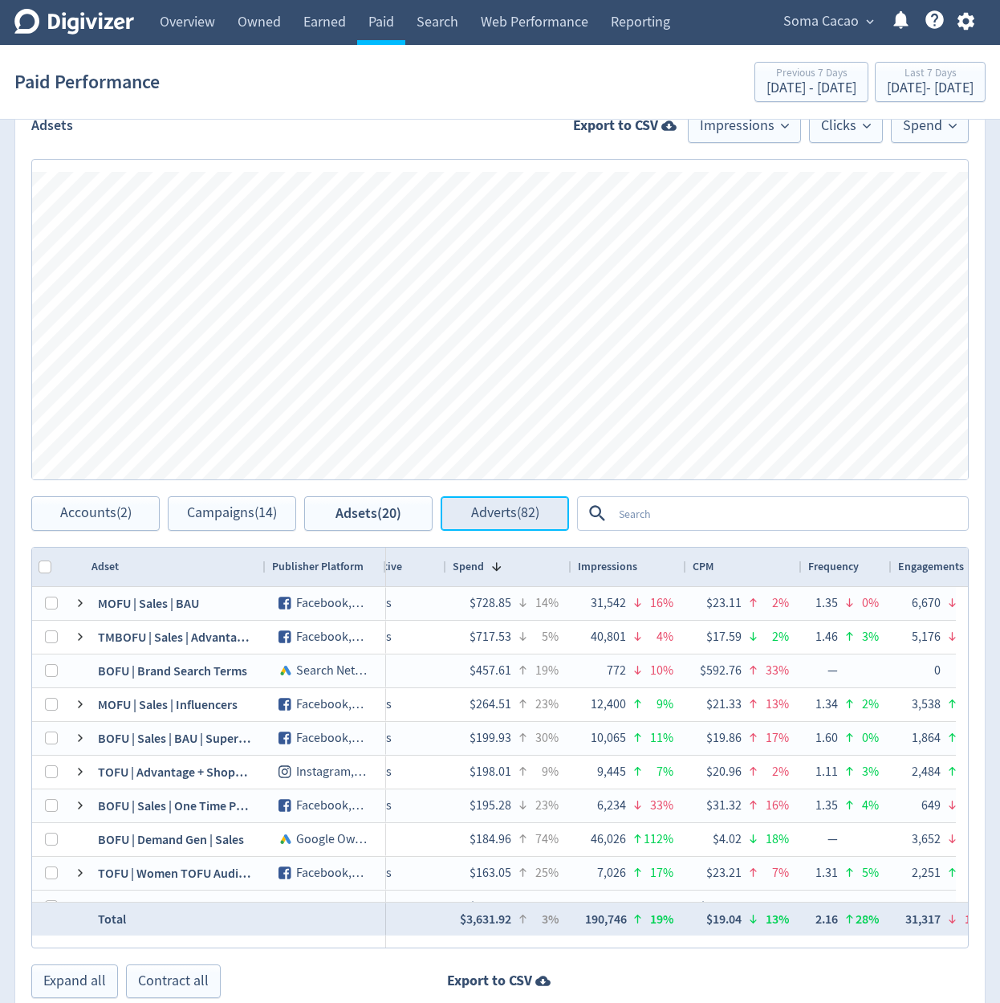
click at [466, 519] on button "Adverts (82)" at bounding box center [505, 513] width 128 height 35
